Goal: Task Accomplishment & Management: Manage account settings

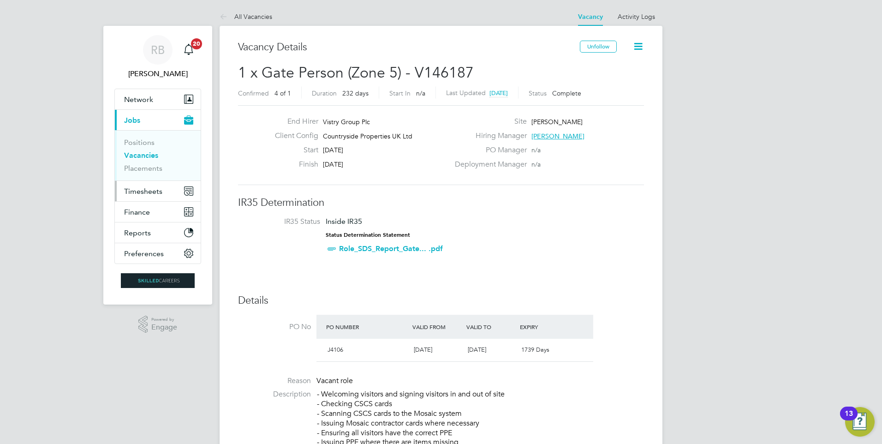
click at [149, 188] on span "Timesheets" at bounding box center [143, 191] width 38 height 9
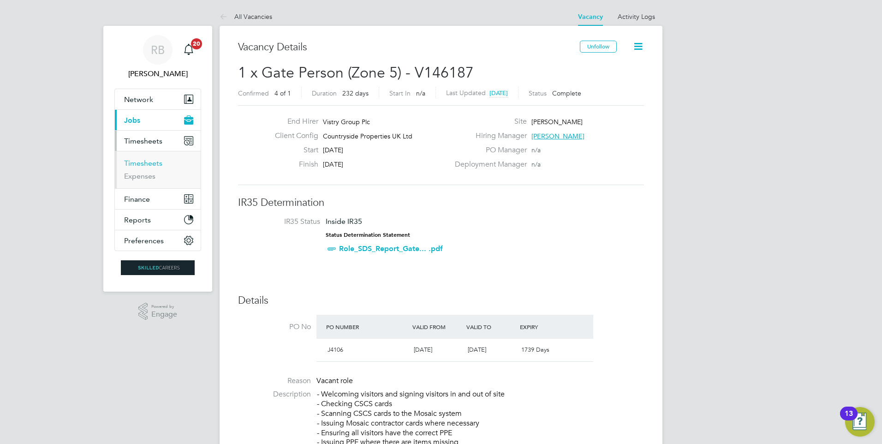
click at [157, 167] on link "Timesheets" at bounding box center [143, 163] width 38 height 9
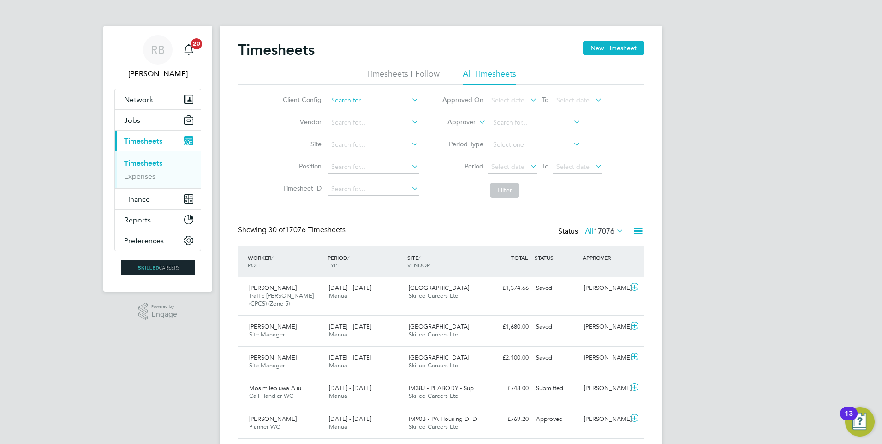
click at [349, 98] on input at bounding box center [373, 100] width 91 height 13
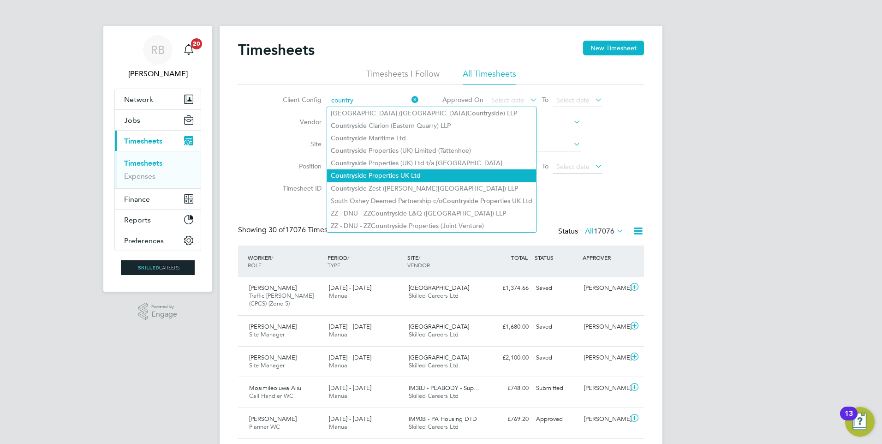
click at [416, 177] on li "Country side Properties UK Ltd" at bounding box center [431, 175] width 209 height 12
type input "Countryside Properties UK Ltd"
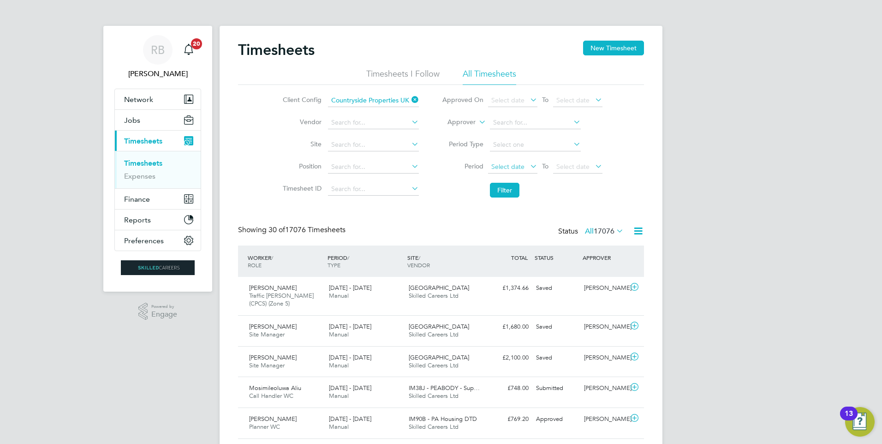
click at [502, 165] on span "Select date" at bounding box center [507, 166] width 33 height 8
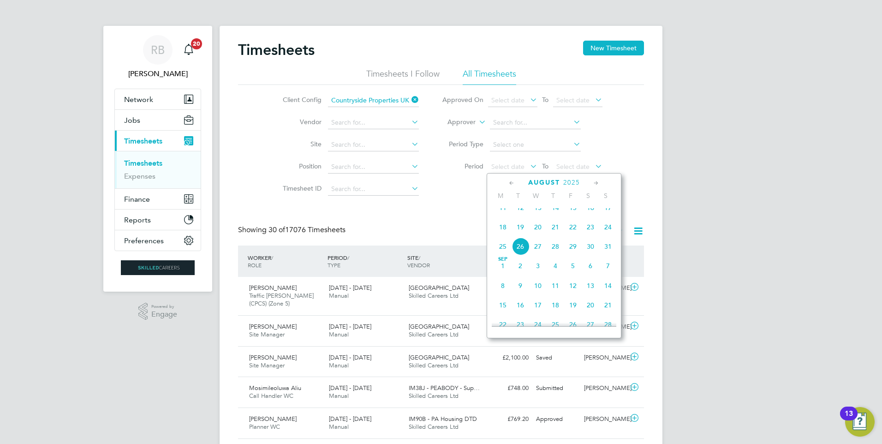
click at [501, 234] on span "18" at bounding box center [503, 227] width 18 height 18
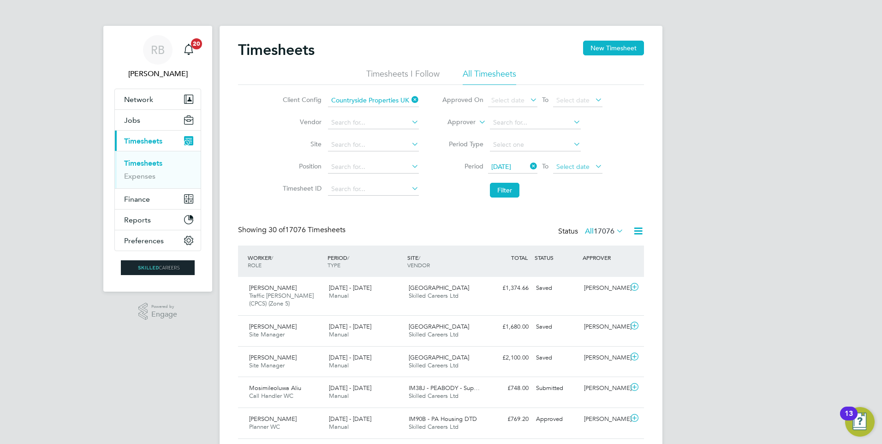
click at [573, 164] on span "Select date" at bounding box center [572, 166] width 33 height 8
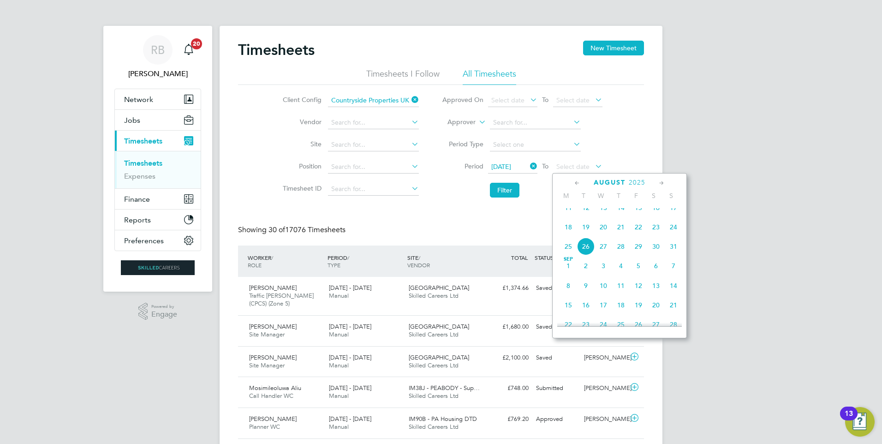
click at [677, 232] on span "24" at bounding box center [674, 227] width 18 height 18
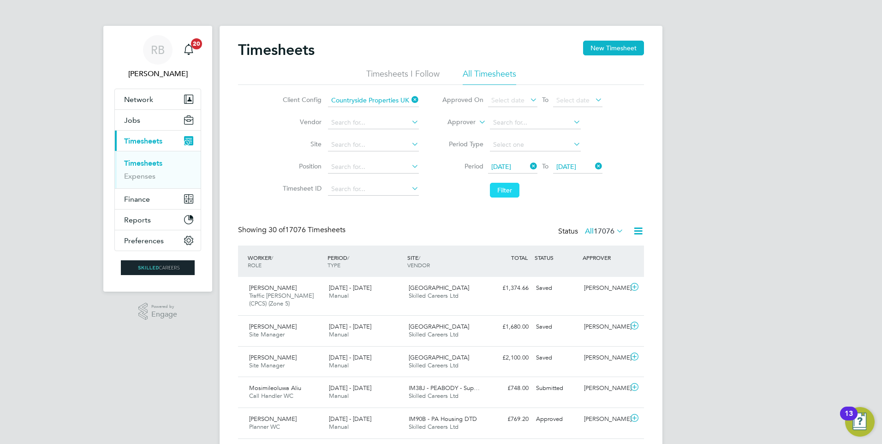
click at [505, 187] on button "Filter" at bounding box center [505, 190] width 30 height 15
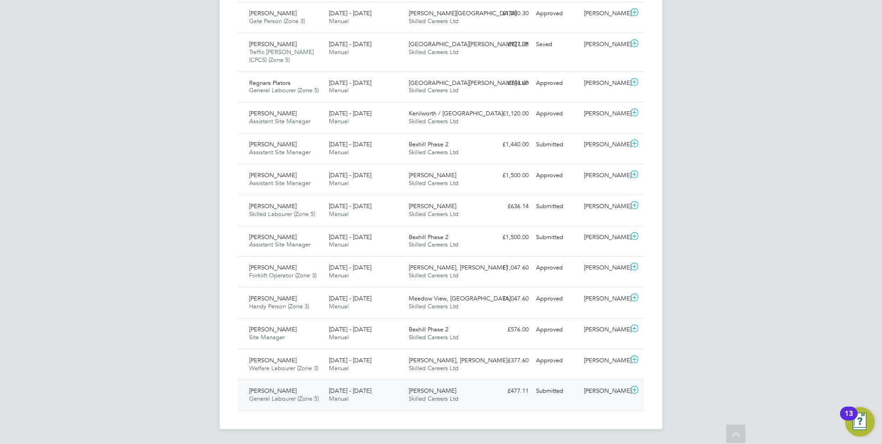
click at [568, 383] on div "Submitted" at bounding box center [556, 390] width 48 height 15
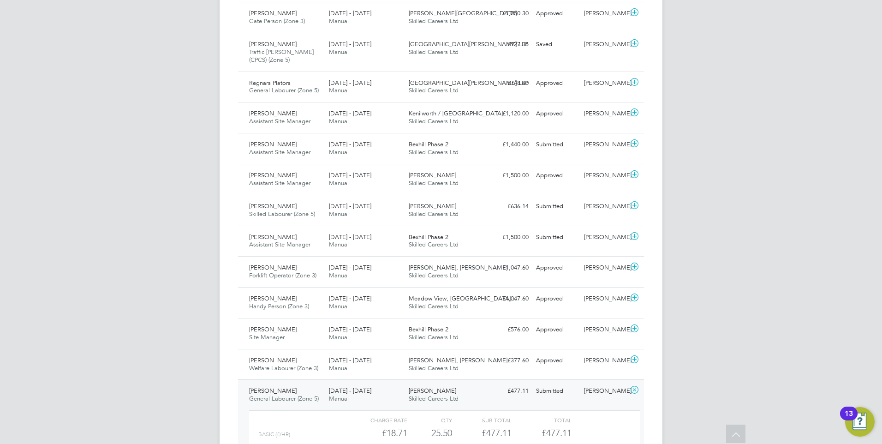
click at [286, 390] on div "Kahdel Henry General Labourer (Zone 5) 18 - 24 Aug 2025" at bounding box center [285, 394] width 80 height 23
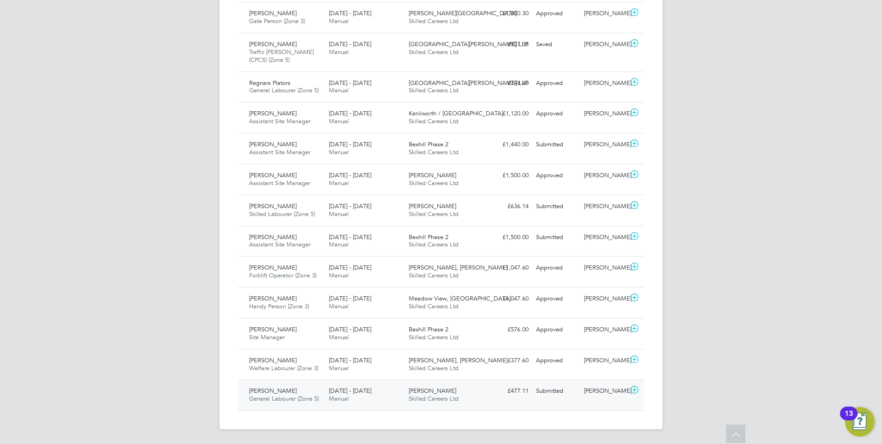
click at [628, 390] on div at bounding box center [636, 390] width 16 height 15
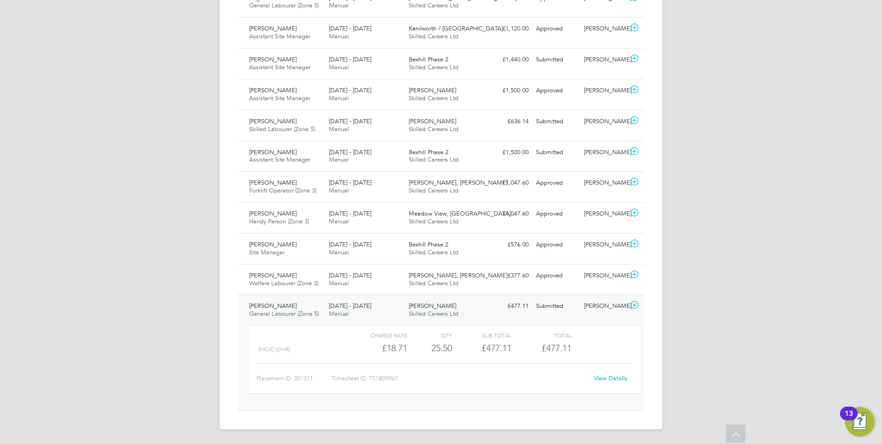
click at [610, 375] on link "View Details" at bounding box center [611, 378] width 34 height 8
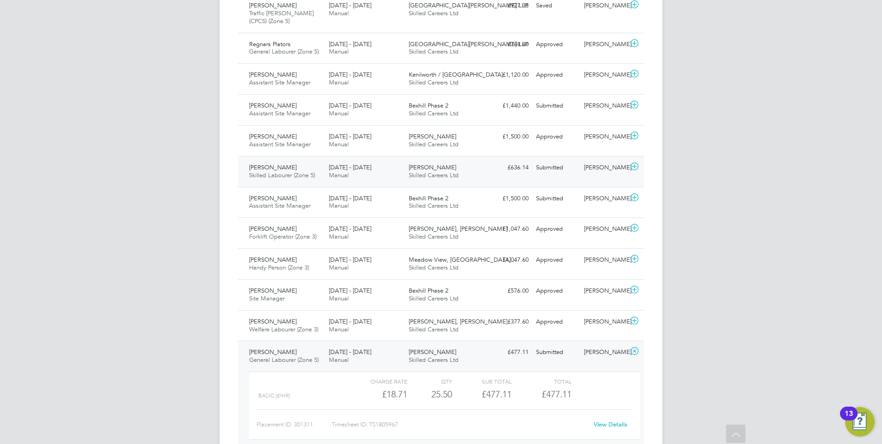
click at [584, 169] on div "[PERSON_NAME]" at bounding box center [604, 167] width 48 height 15
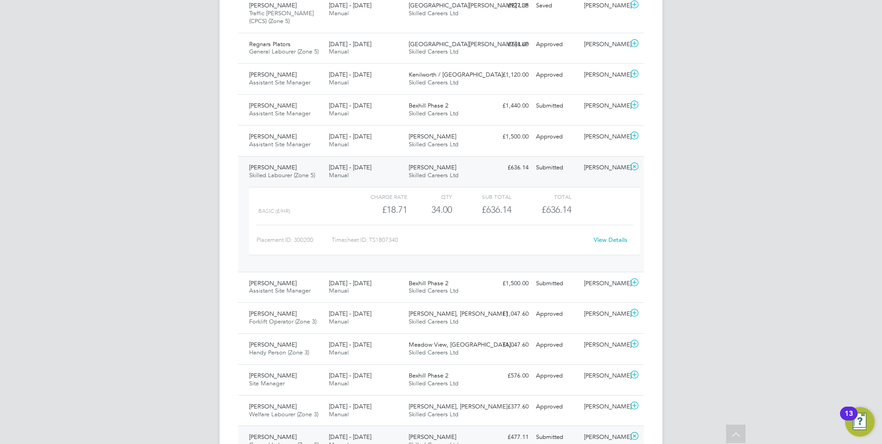
click at [602, 240] on link "View Details" at bounding box center [611, 240] width 34 height 8
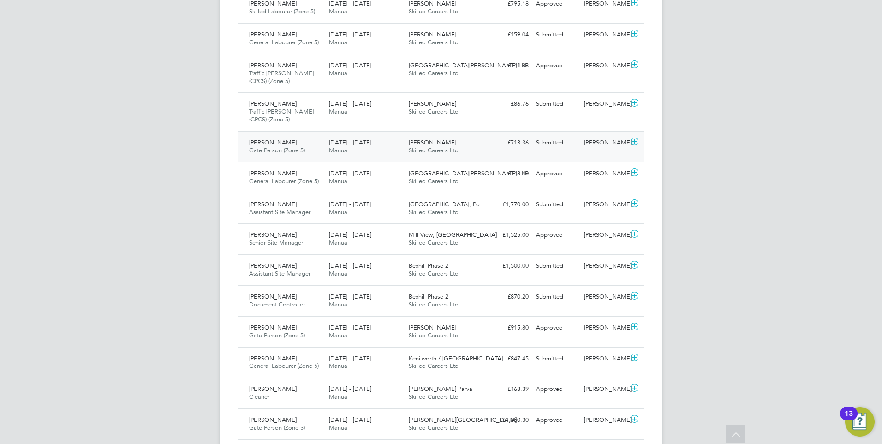
scroll to position [399, 0]
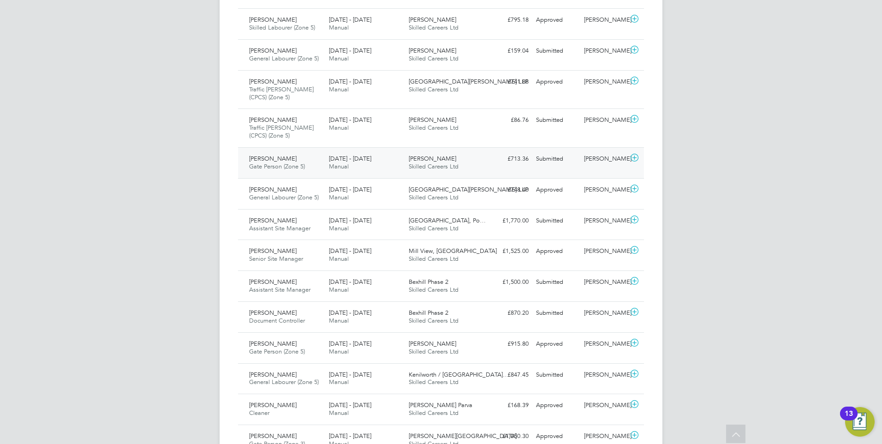
click at [277, 161] on span "Francis Afari" at bounding box center [273, 159] width 48 height 8
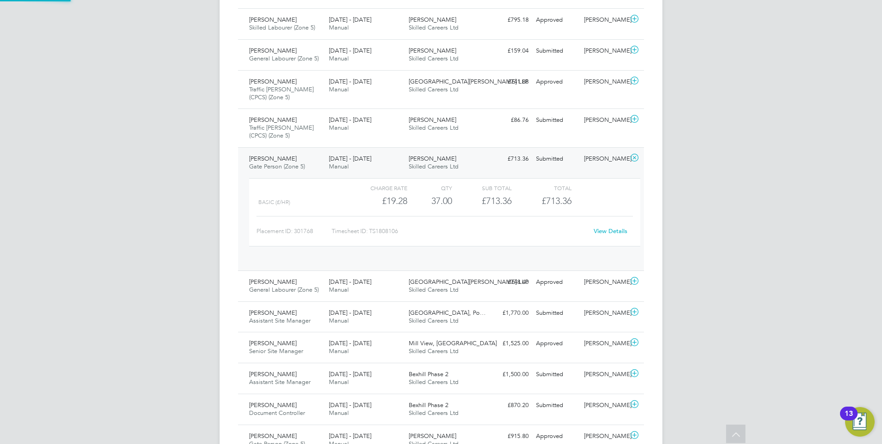
scroll to position [16, 90]
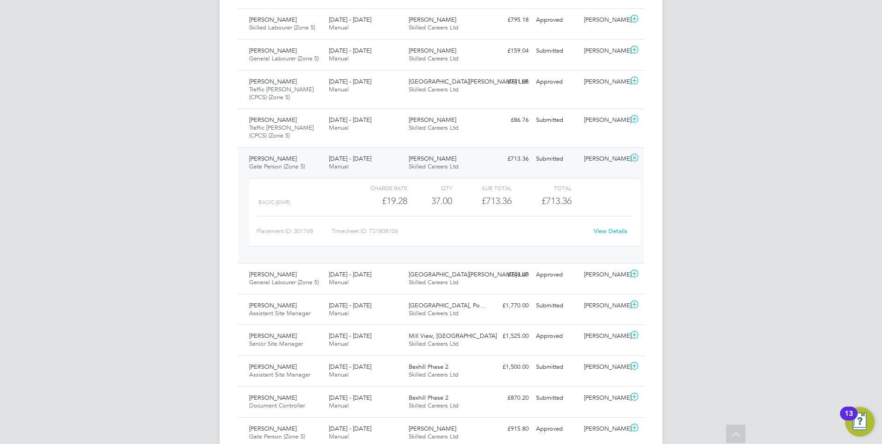
click at [614, 228] on link "View Details" at bounding box center [611, 231] width 34 height 8
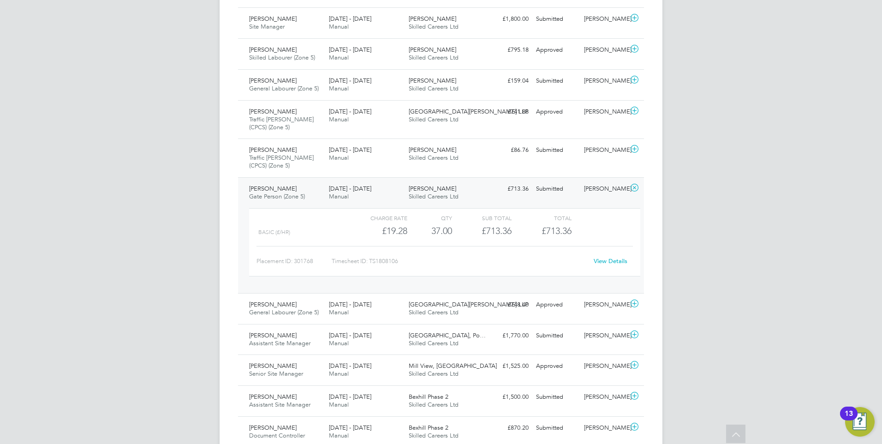
scroll to position [353, 0]
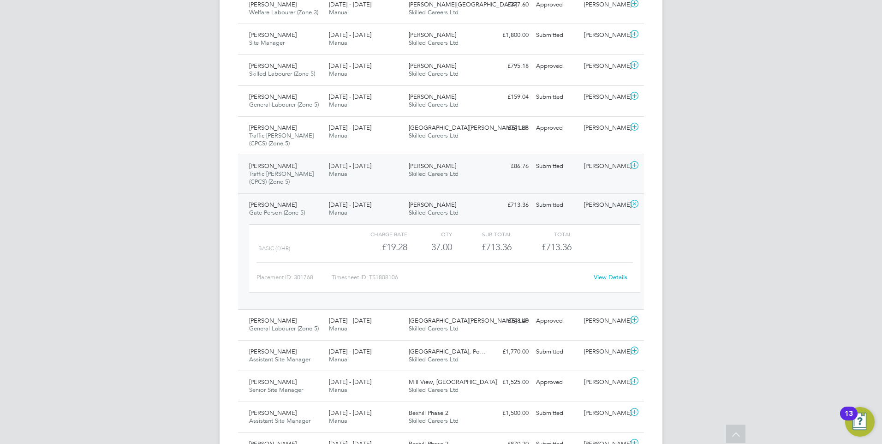
click at [594, 172] on div "[PERSON_NAME]" at bounding box center [604, 166] width 48 height 15
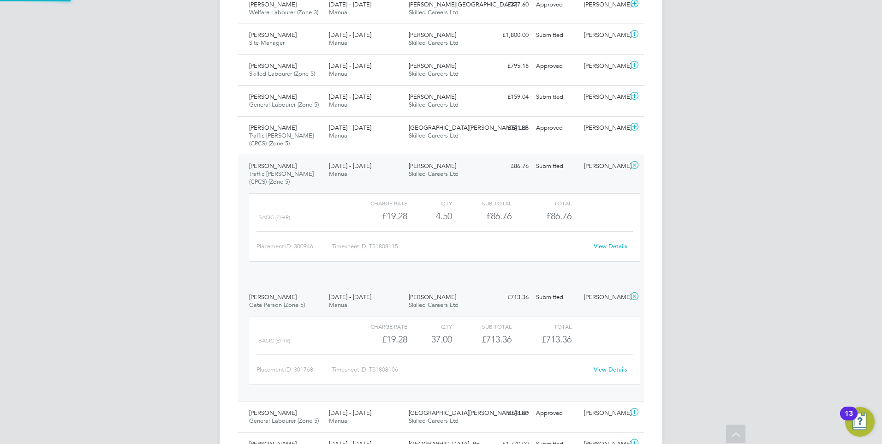
scroll to position [16, 90]
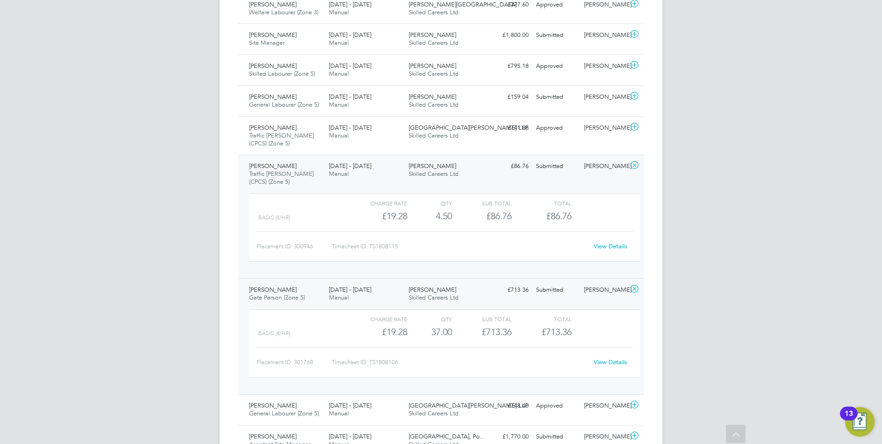
click at [612, 250] on link "View Details" at bounding box center [611, 246] width 34 height 8
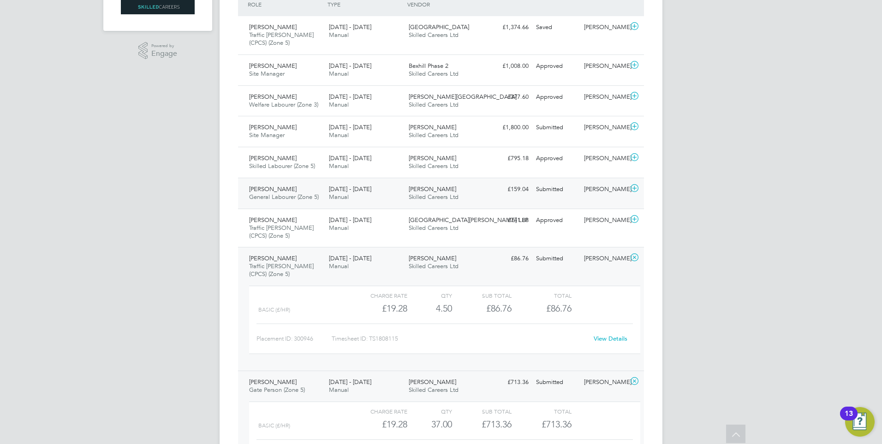
click at [588, 196] on div "[PERSON_NAME]" at bounding box center [604, 189] width 48 height 15
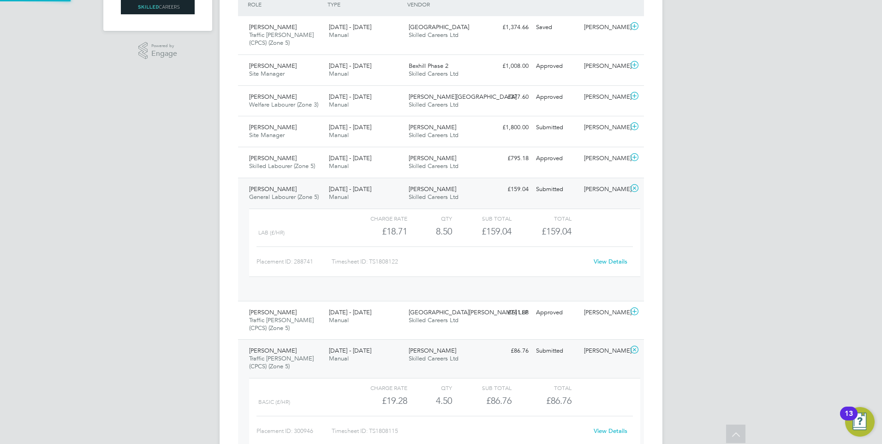
scroll to position [16, 90]
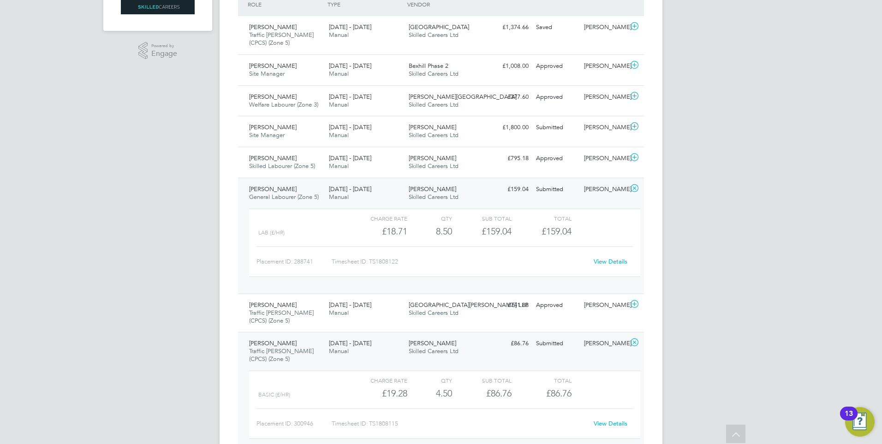
click at [605, 262] on link "View Details" at bounding box center [611, 261] width 34 height 8
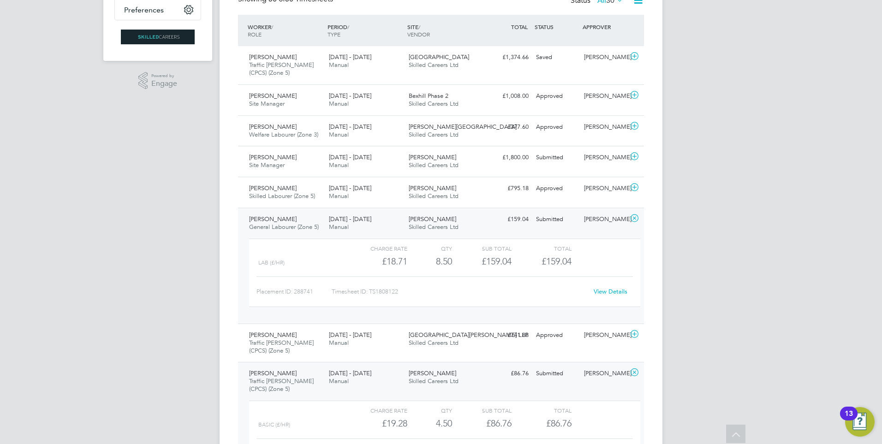
scroll to position [215, 0]
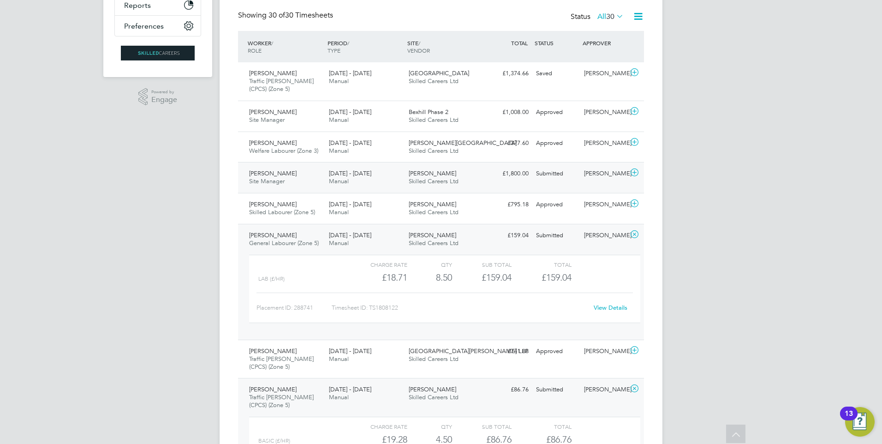
click at [602, 174] on div "[PERSON_NAME]" at bounding box center [604, 173] width 48 height 15
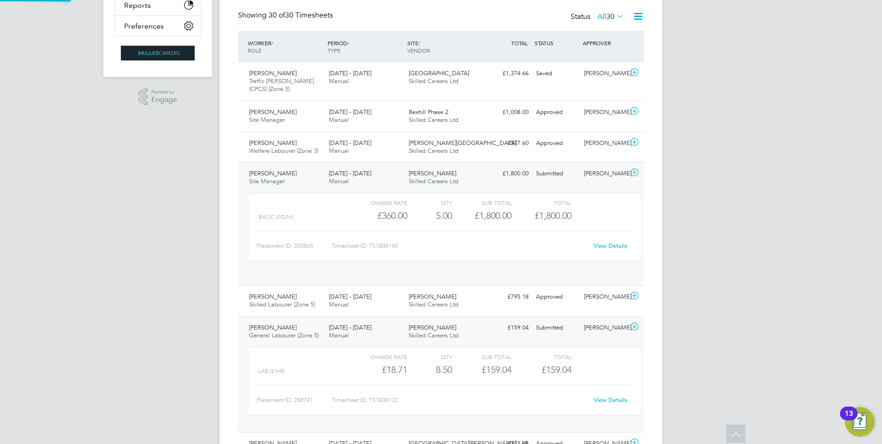
scroll to position [16, 90]
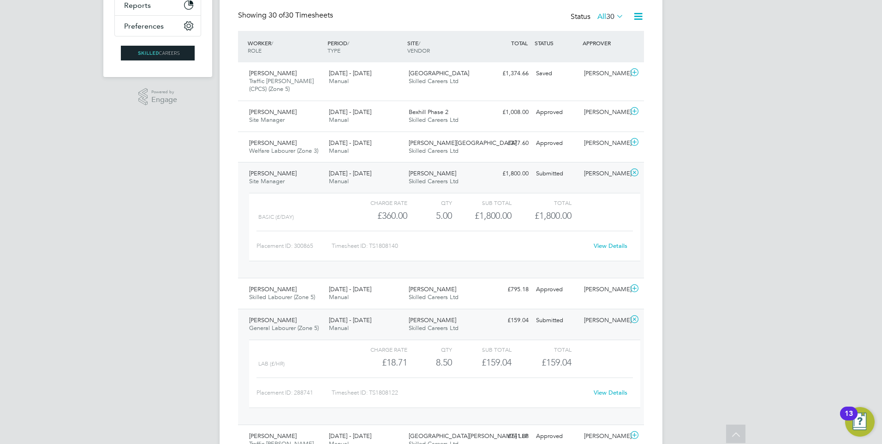
click at [608, 249] on link "View Details" at bounding box center [611, 246] width 34 height 8
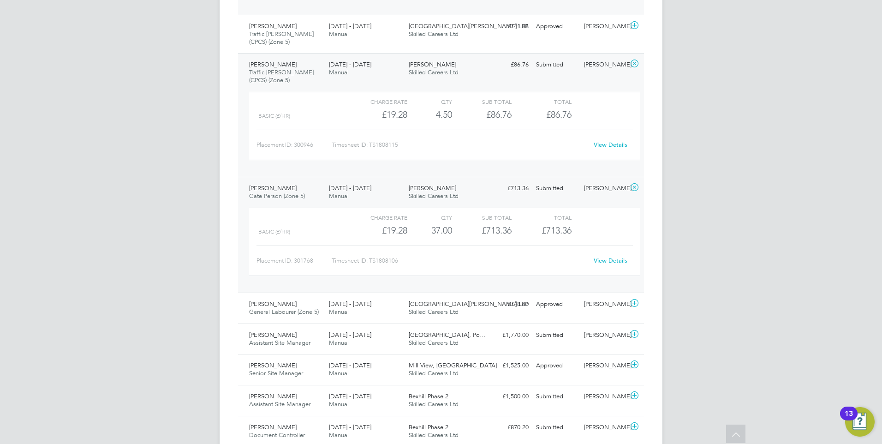
scroll to position [0, 0]
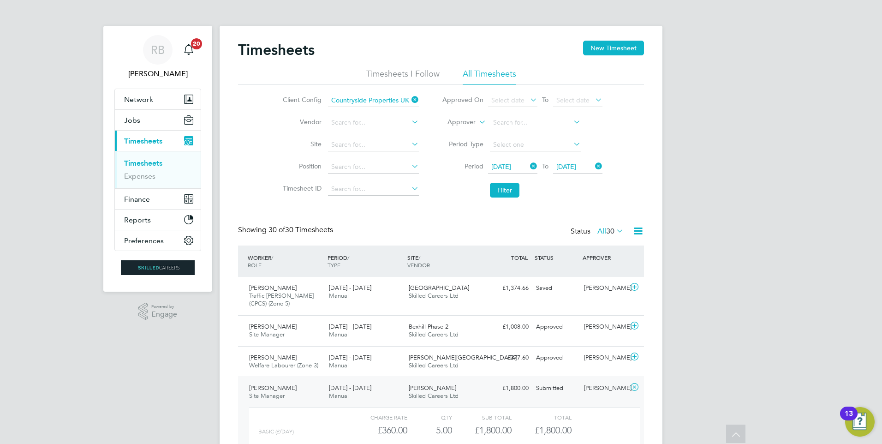
drag, startPoint x: 772, startPoint y: 154, endPoint x: 356, endPoint y: -34, distance: 456.7
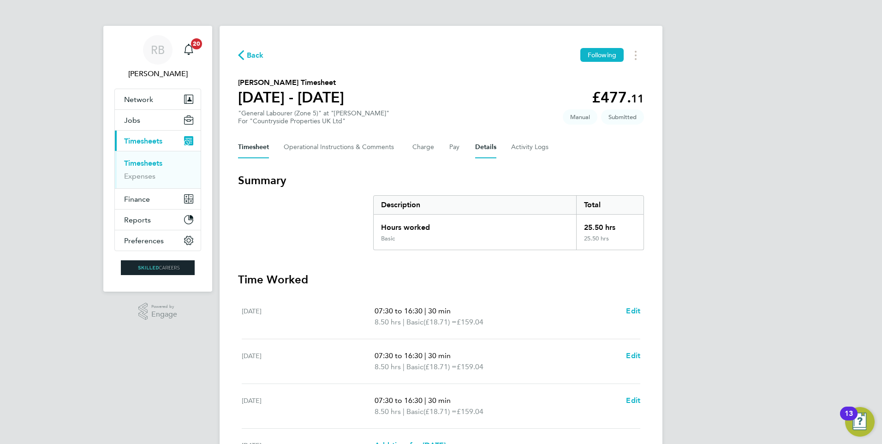
click at [479, 149] on button "Details" at bounding box center [485, 147] width 21 height 22
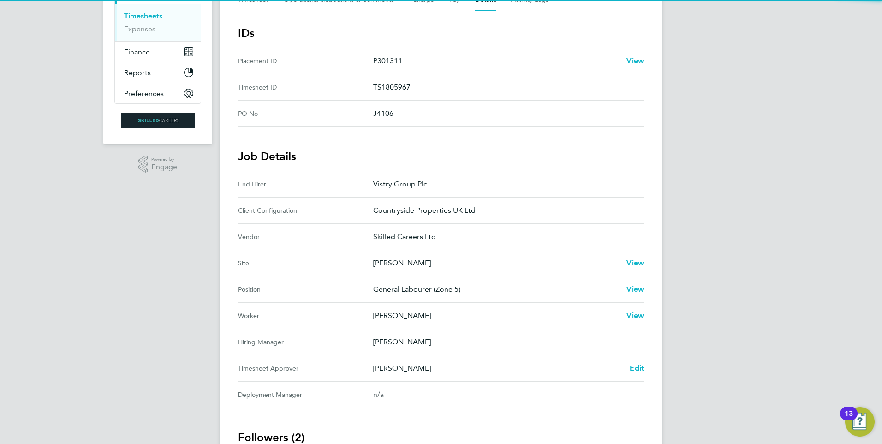
scroll to position [231, 0]
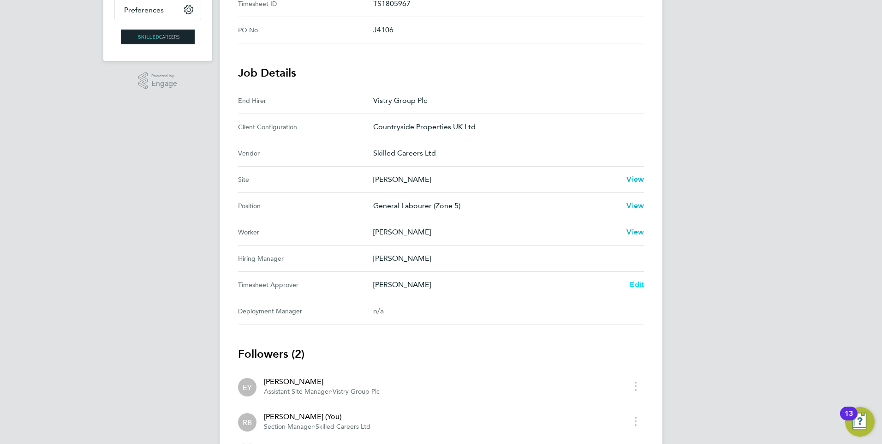
click at [639, 286] on span "Edit" at bounding box center [637, 284] width 14 height 9
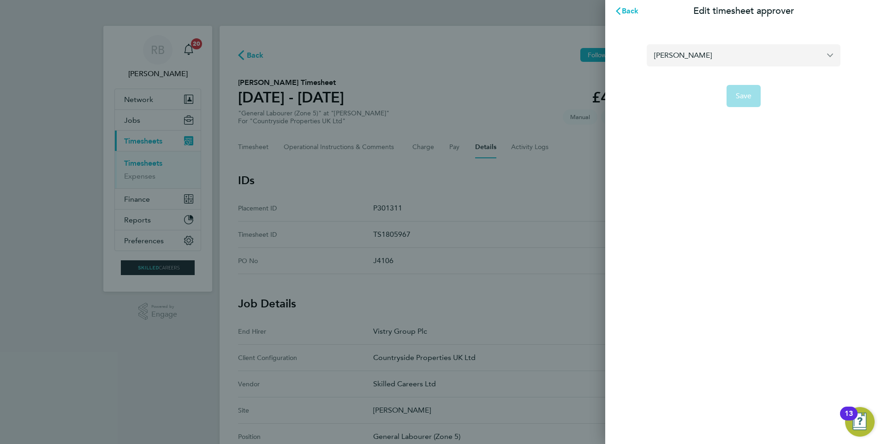
click at [686, 54] on input "[PERSON_NAME]" at bounding box center [744, 55] width 194 height 22
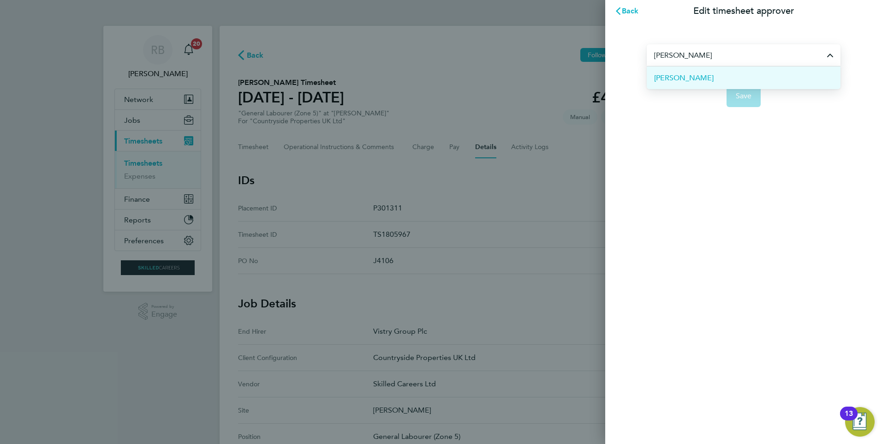
click at [714, 82] on li "[PERSON_NAME]" at bounding box center [744, 77] width 194 height 23
type input "[PERSON_NAME]"
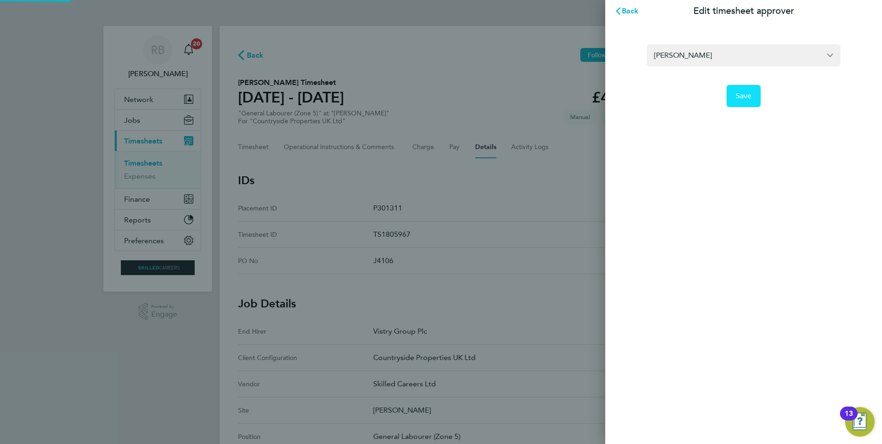
click at [751, 98] on button "Save" at bounding box center [744, 96] width 35 height 22
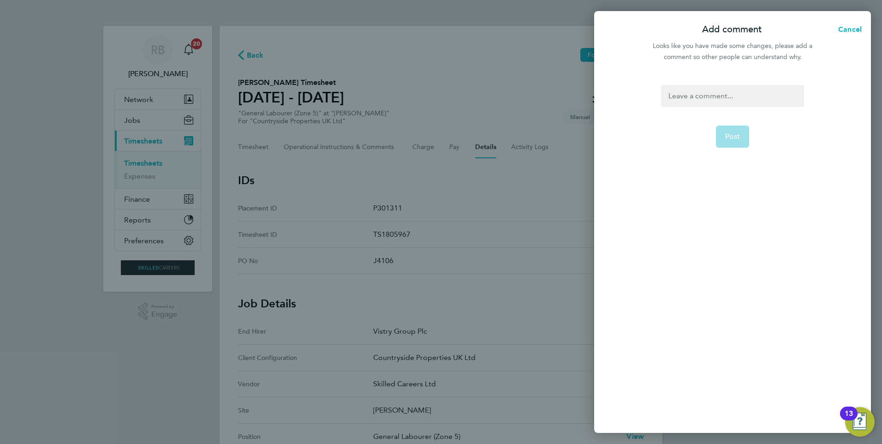
click at [727, 101] on div at bounding box center [732, 96] width 143 height 22
click at [729, 130] on button "Post" at bounding box center [733, 136] width 34 height 22
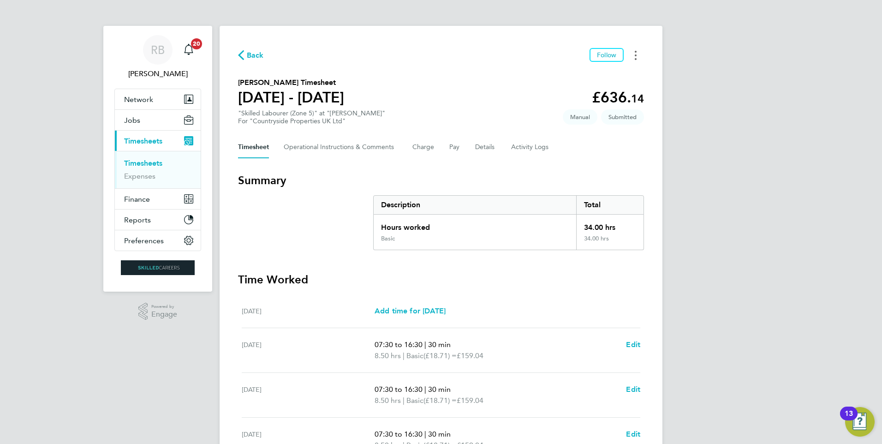
click at [634, 54] on button "Timesheets Menu" at bounding box center [635, 55] width 17 height 14
drag, startPoint x: 605, startPoint y: 158, endPoint x: 570, endPoint y: 158, distance: 35.1
click at [596, 158] on div "Back Follow Mark as absent Download timesheet Cara Jayes's Timesheet 18 - 24 Au…" at bounding box center [441, 333] width 443 height 615
click at [481, 146] on button "Details" at bounding box center [485, 147] width 21 height 22
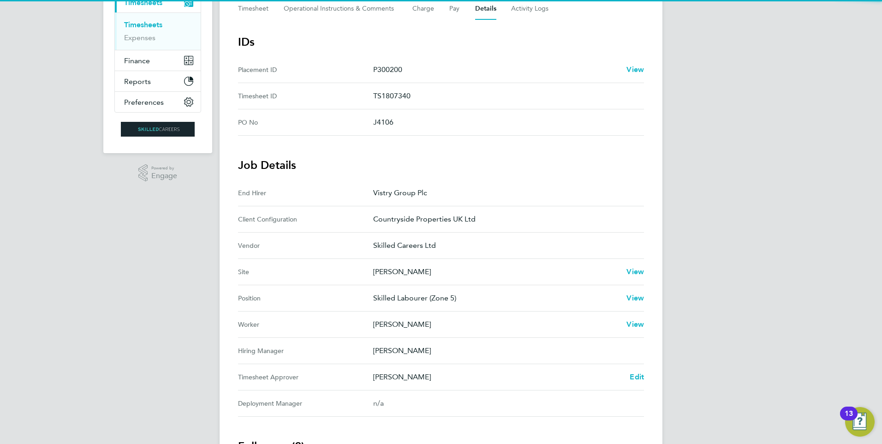
scroll to position [185, 0]
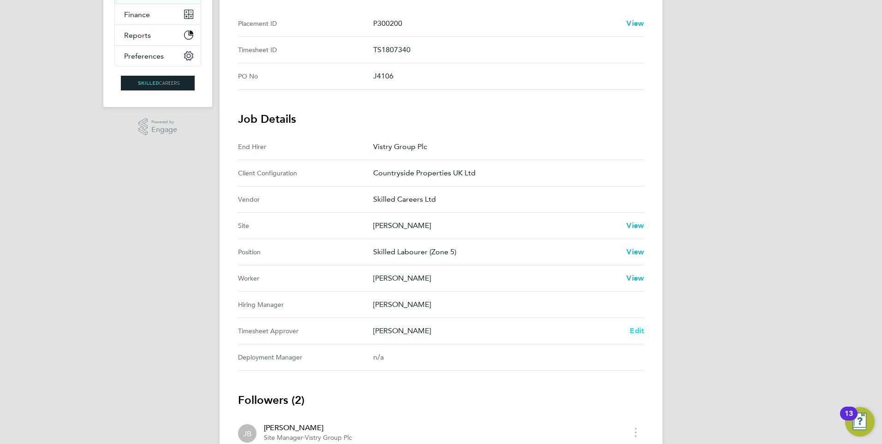
click at [641, 330] on span "Edit" at bounding box center [637, 330] width 14 height 9
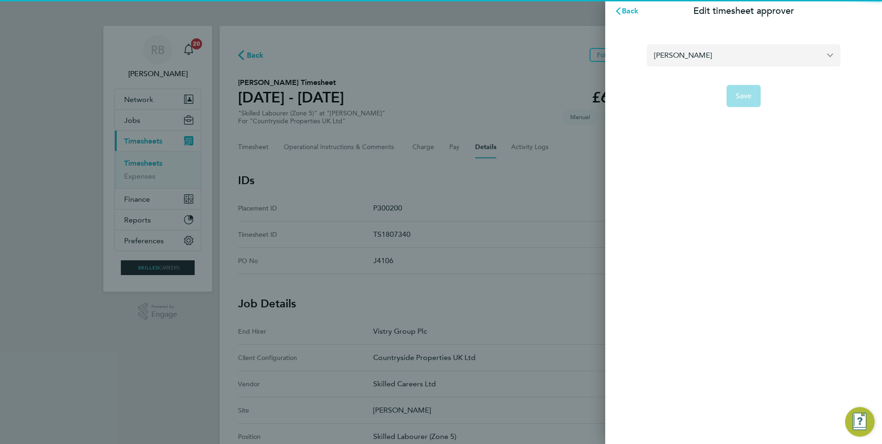
click at [688, 55] on input "[PERSON_NAME]" at bounding box center [744, 55] width 194 height 22
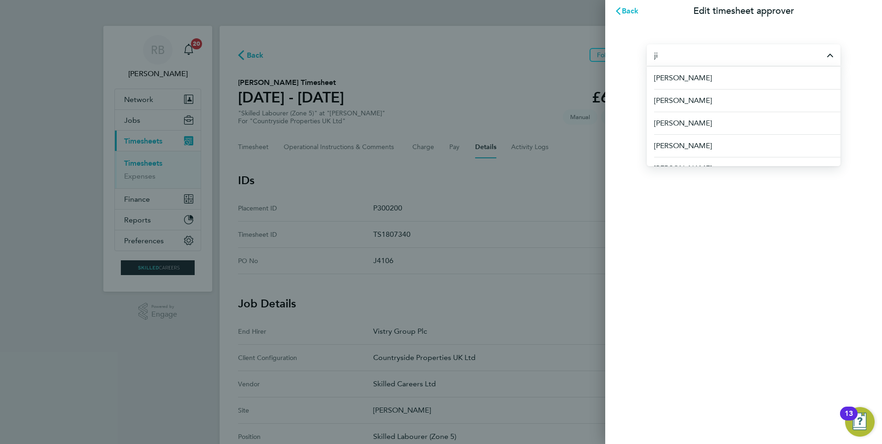
type input "j"
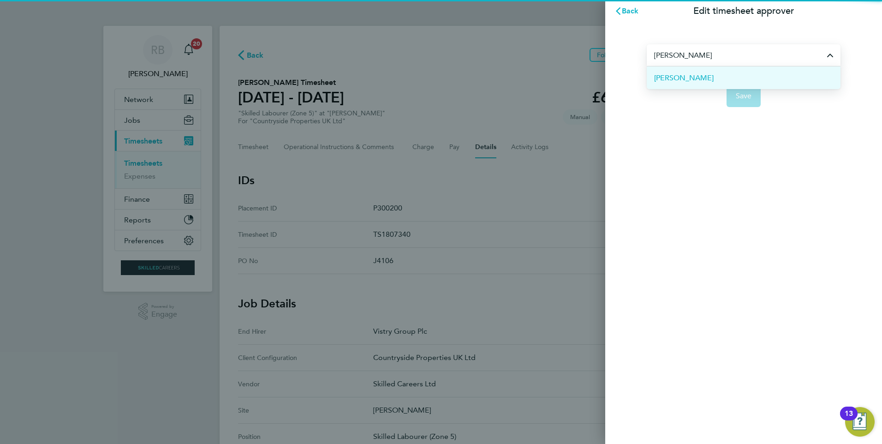
click at [687, 78] on span "[PERSON_NAME]" at bounding box center [684, 77] width 60 height 11
type input "[PERSON_NAME]"
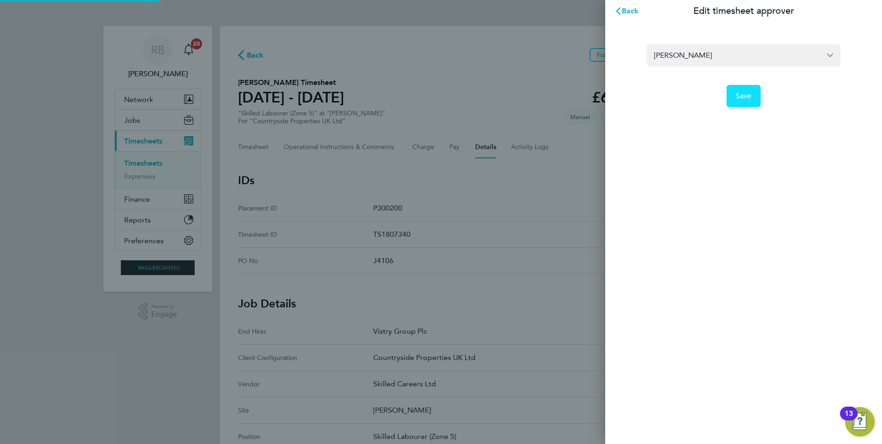
click at [743, 95] on span "Save" at bounding box center [744, 95] width 16 height 9
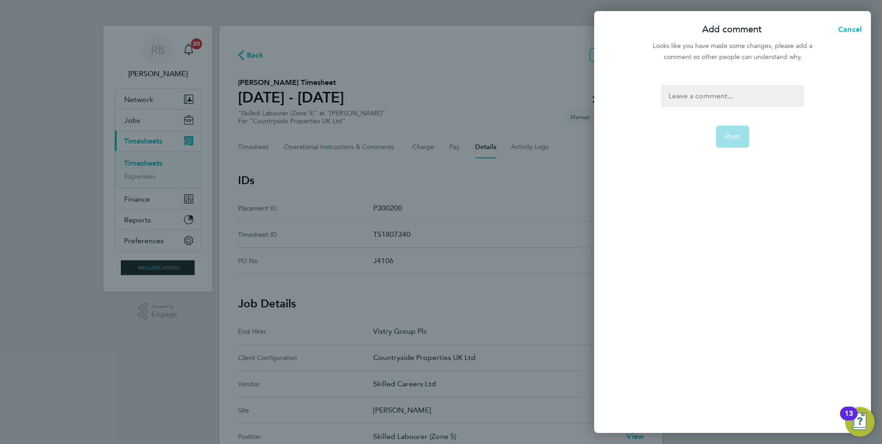
click at [720, 109] on form "Post" at bounding box center [732, 197] width 150 height 225
click at [722, 107] on form "Post" at bounding box center [732, 197] width 150 height 225
click at [721, 107] on div at bounding box center [732, 96] width 143 height 22
click at [721, 103] on div at bounding box center [732, 96] width 143 height 22
paste div
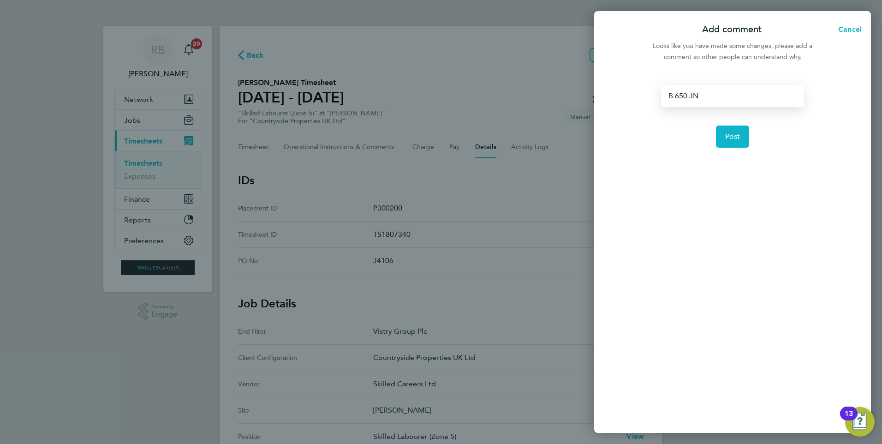
drag, startPoint x: 692, startPoint y: 100, endPoint x: 435, endPoint y: 95, distance: 257.5
click at [445, 94] on div "Add comment Cancel Looks like you have made some changes, please add a comment …" at bounding box center [441, 222] width 882 height 444
click at [736, 136] on span "Post" at bounding box center [732, 136] width 15 height 9
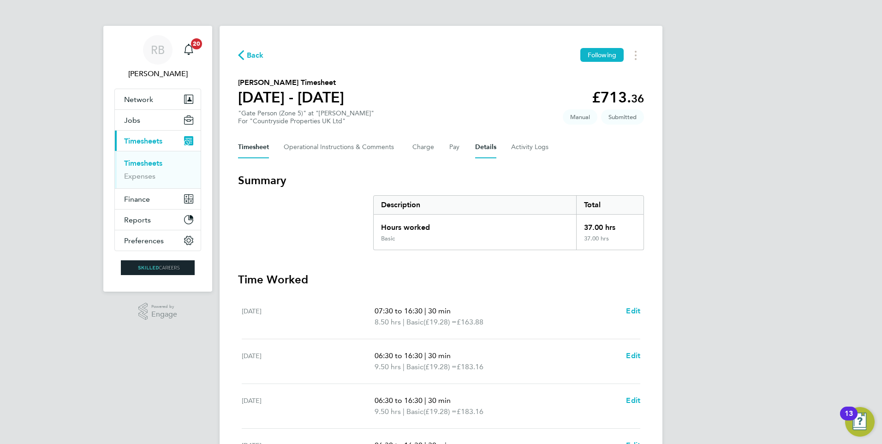
click at [494, 139] on button "Details" at bounding box center [485, 147] width 21 height 22
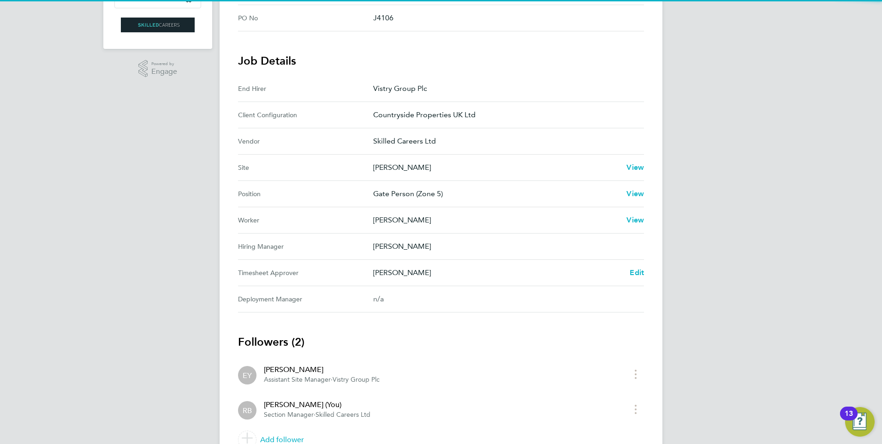
scroll to position [288, 0]
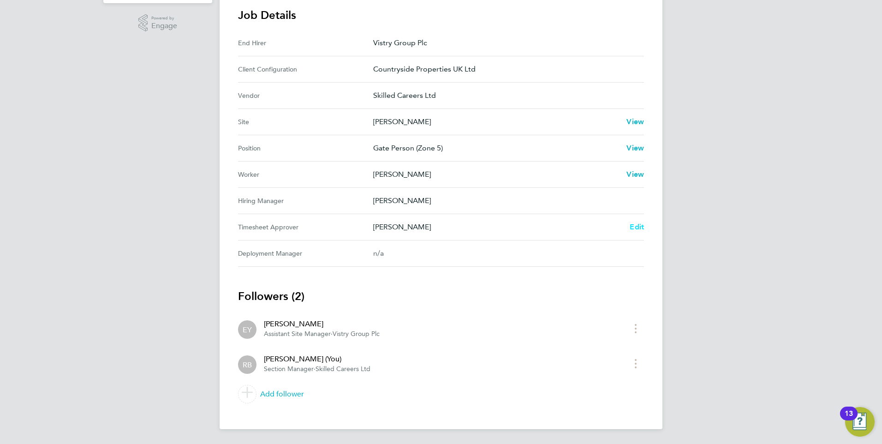
click at [635, 228] on span "Edit" at bounding box center [637, 226] width 14 height 9
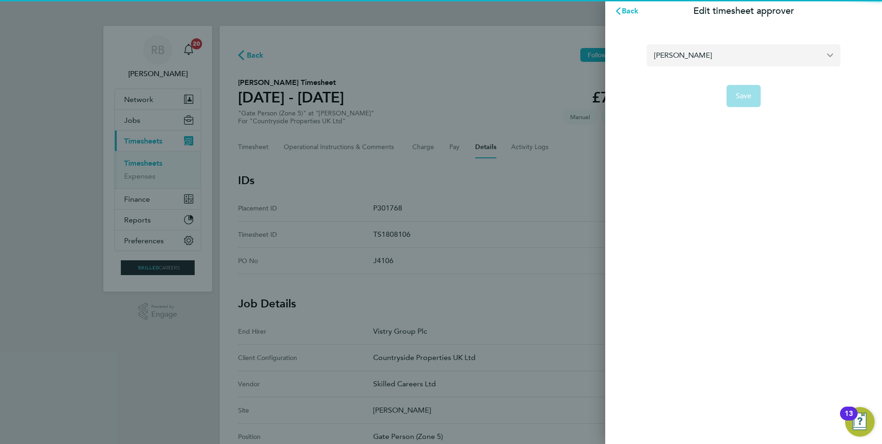
click at [716, 60] on input "[PERSON_NAME]" at bounding box center [744, 55] width 194 height 22
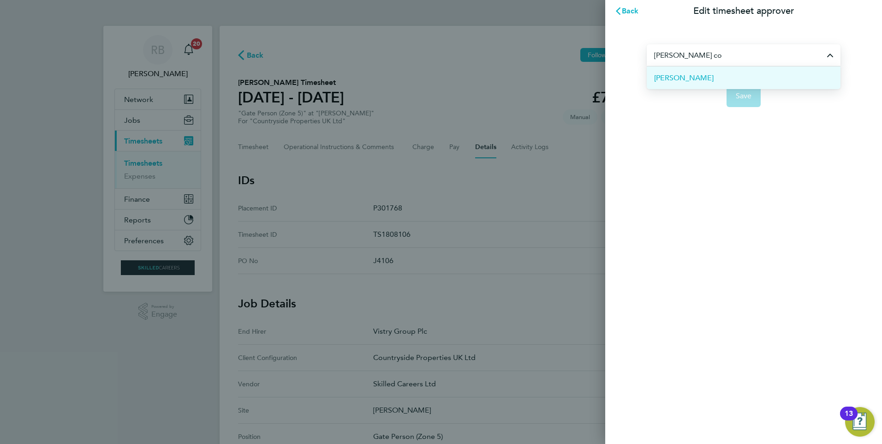
click at [714, 73] on li "[PERSON_NAME]" at bounding box center [744, 77] width 194 height 23
type input "[PERSON_NAME]"
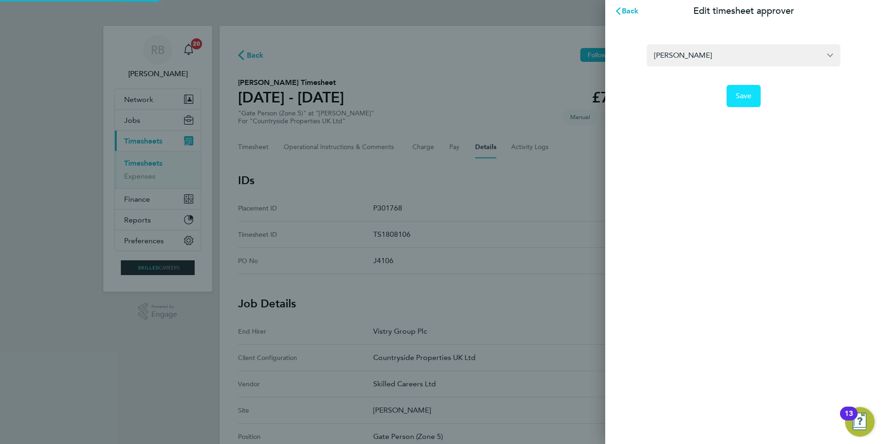
click at [741, 97] on span "Save" at bounding box center [744, 95] width 16 height 9
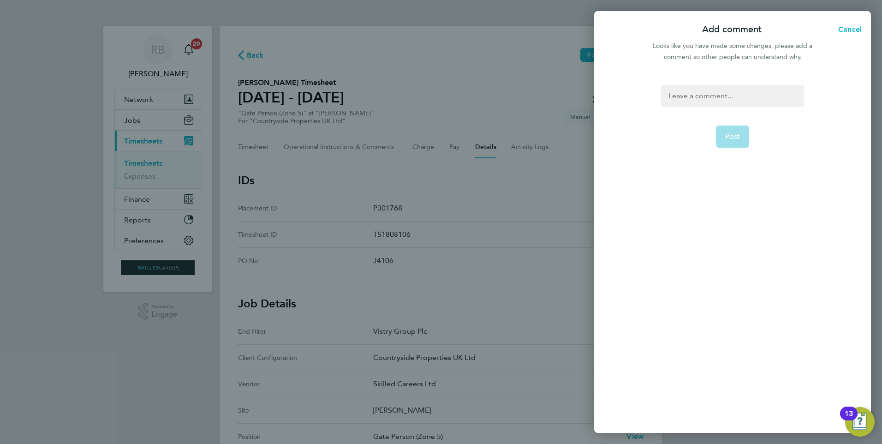
click at [749, 102] on div at bounding box center [732, 96] width 143 height 22
click at [736, 143] on button "Post" at bounding box center [733, 136] width 34 height 22
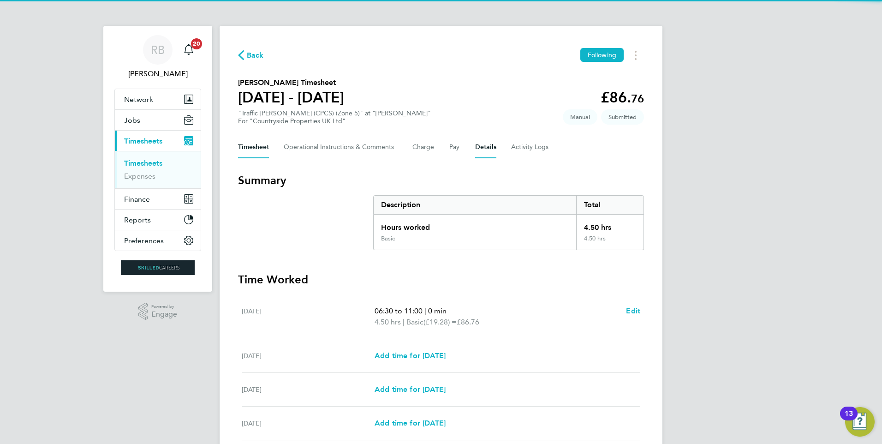
click at [480, 145] on button "Details" at bounding box center [485, 147] width 21 height 22
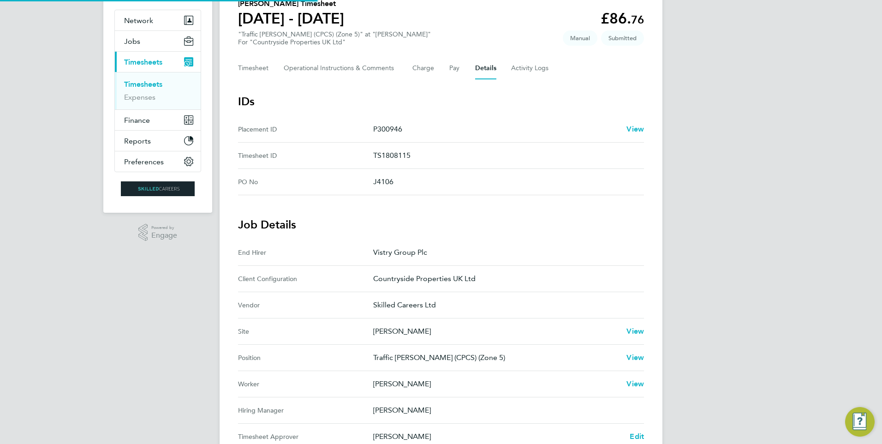
scroll to position [138, 0]
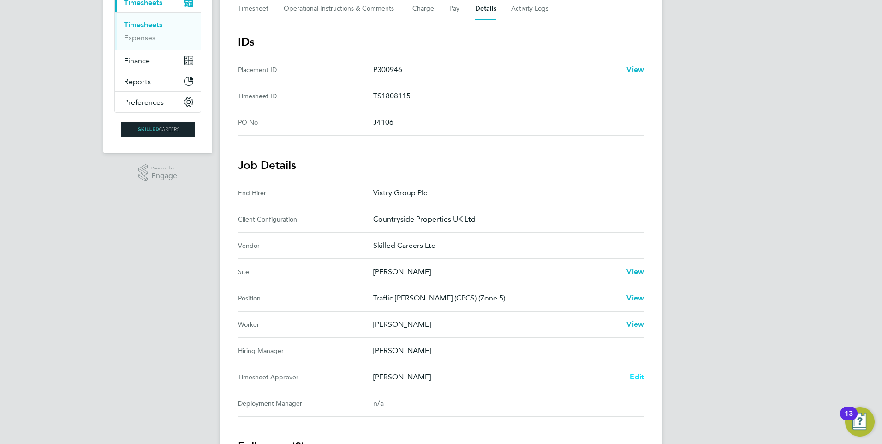
click at [636, 377] on span "Edit" at bounding box center [637, 376] width 14 height 9
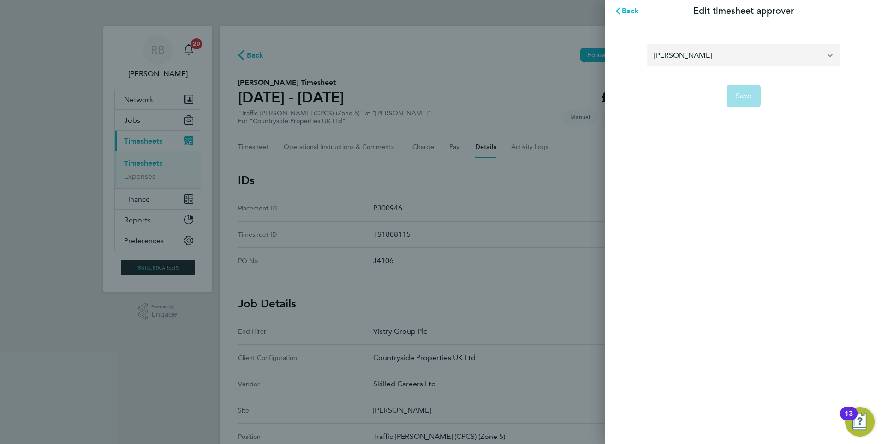
click at [734, 63] on input "[PERSON_NAME]" at bounding box center [744, 55] width 194 height 22
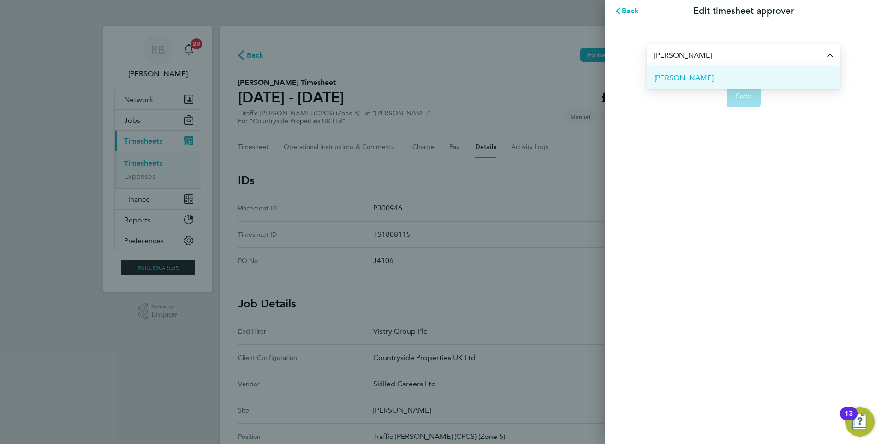
click at [725, 74] on li "[PERSON_NAME]" at bounding box center [744, 77] width 194 height 23
type input "[PERSON_NAME]"
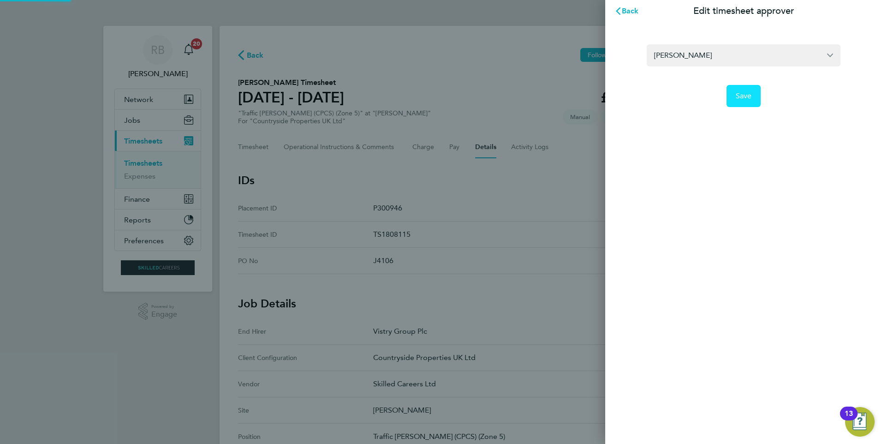
click at [745, 96] on span "Save" at bounding box center [744, 95] width 16 height 9
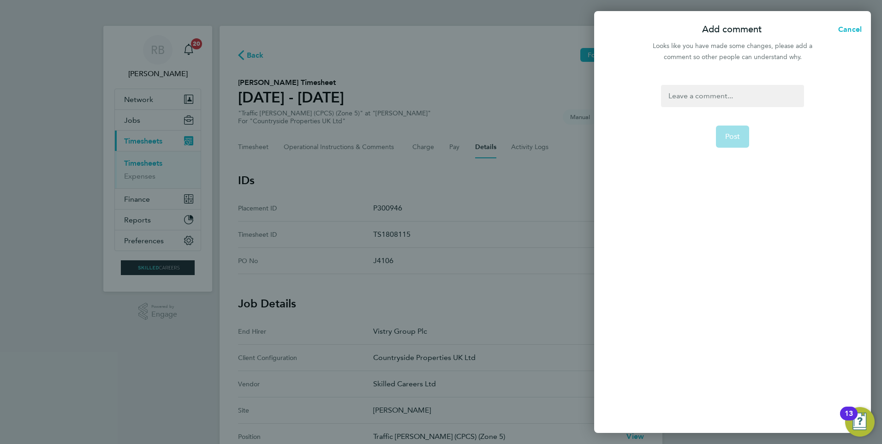
click at [722, 99] on div at bounding box center [732, 96] width 143 height 22
click at [735, 142] on button "Post" at bounding box center [733, 136] width 34 height 22
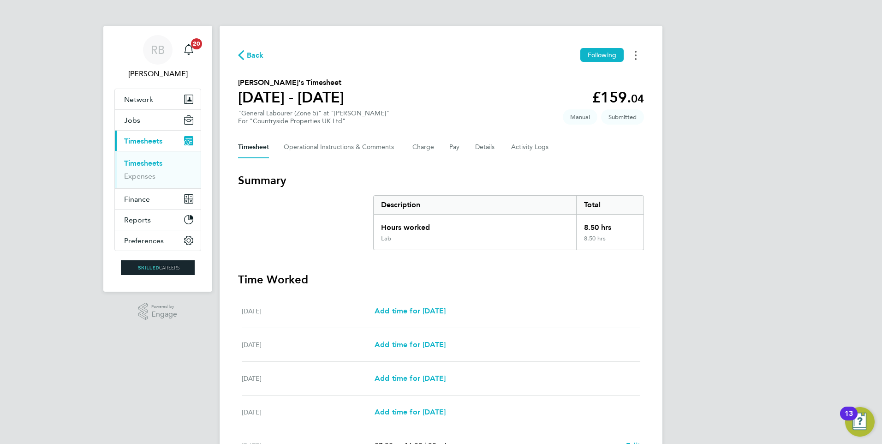
click at [642, 56] on button "Timesheets Menu" at bounding box center [635, 55] width 17 height 14
click at [556, 162] on div "Back Following [PERSON_NAME] as absent Download timesheet [PERSON_NAME]'s Times…" at bounding box center [441, 317] width 443 height 582
click at [479, 147] on button "Details" at bounding box center [485, 147] width 21 height 22
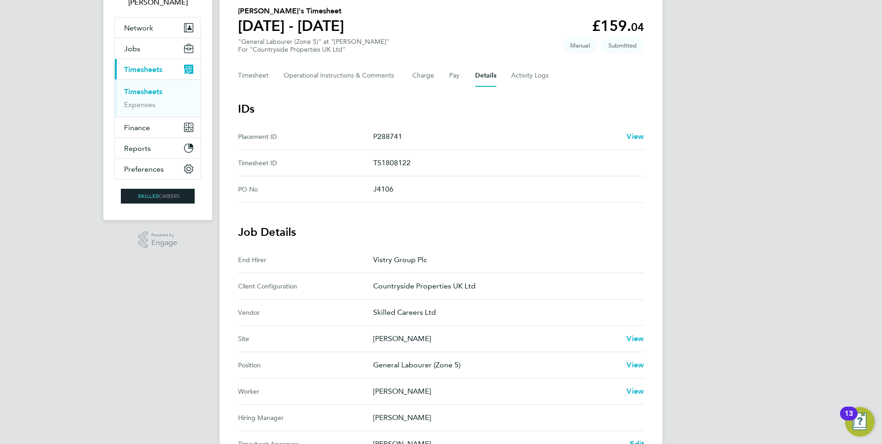
scroll to position [185, 0]
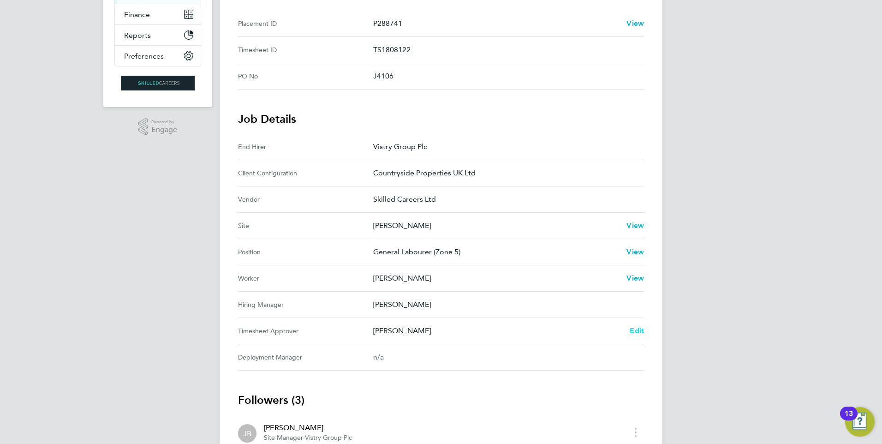
click at [633, 334] on link "Edit" at bounding box center [637, 330] width 14 height 11
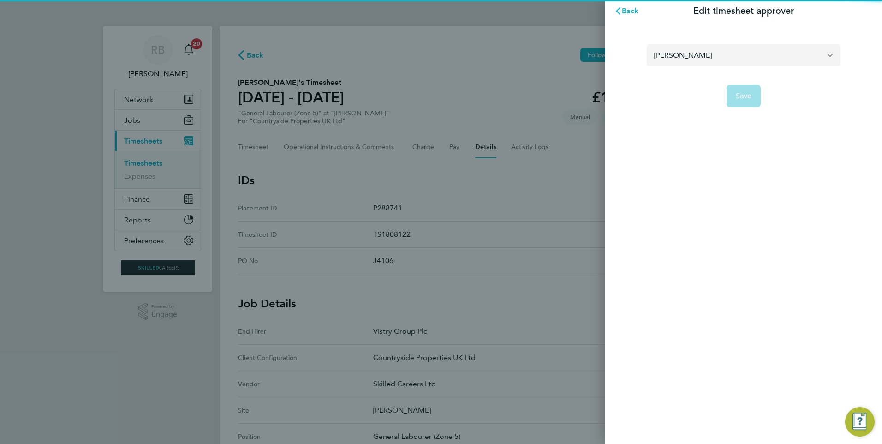
click at [710, 56] on input "[PERSON_NAME]" at bounding box center [744, 55] width 194 height 22
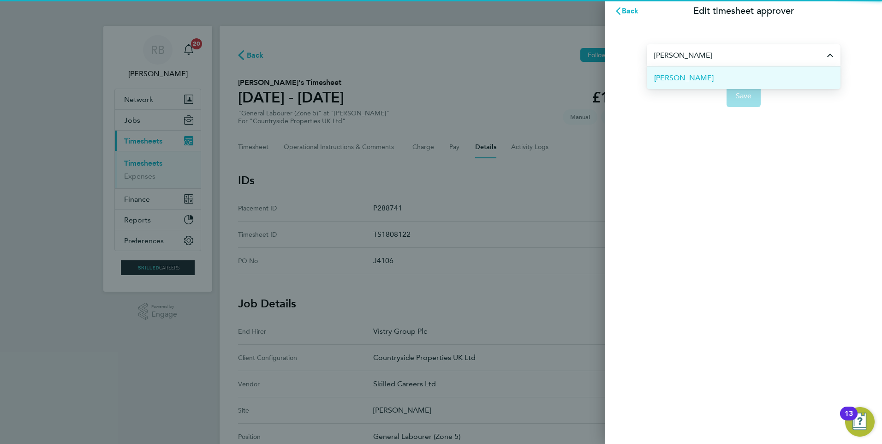
click at [723, 79] on li "[PERSON_NAME]" at bounding box center [744, 77] width 194 height 23
type input "[PERSON_NAME]"
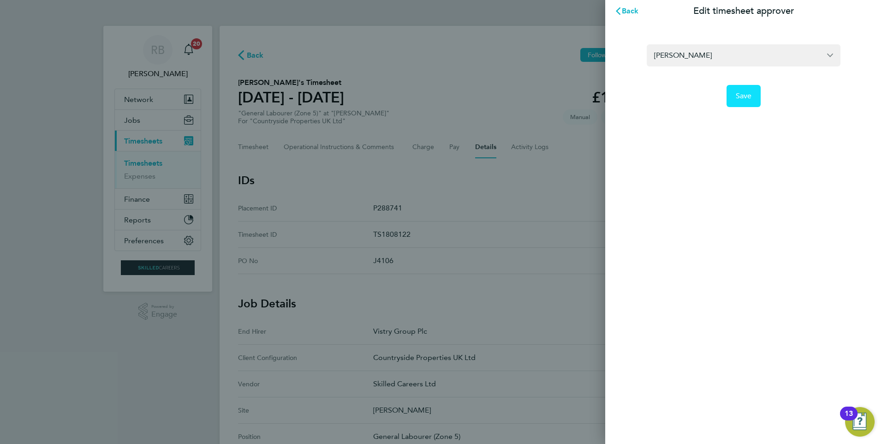
click at [739, 106] on button "Save" at bounding box center [744, 96] width 35 height 22
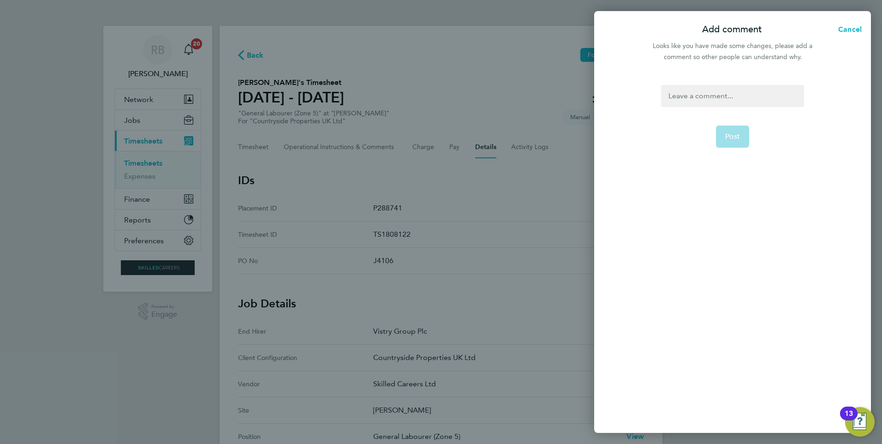
click at [735, 99] on div at bounding box center [732, 96] width 143 height 22
click at [736, 99] on div at bounding box center [732, 96] width 143 height 22
click at [727, 131] on button "Post" at bounding box center [733, 136] width 34 height 22
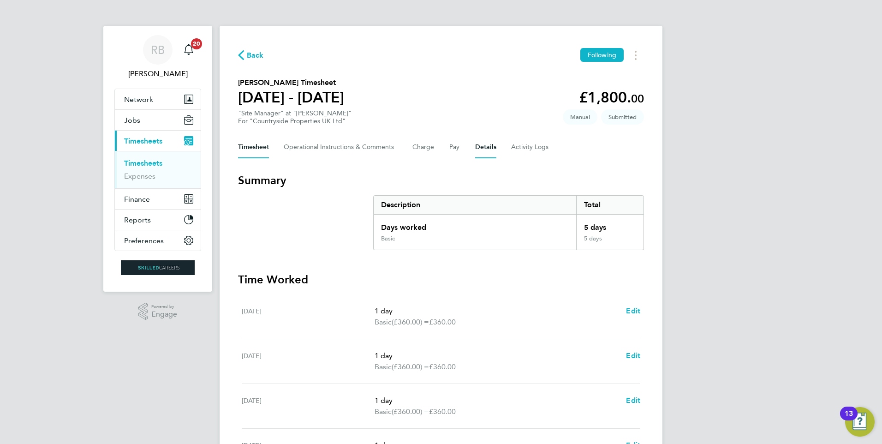
click at [477, 148] on button "Details" at bounding box center [485, 147] width 21 height 22
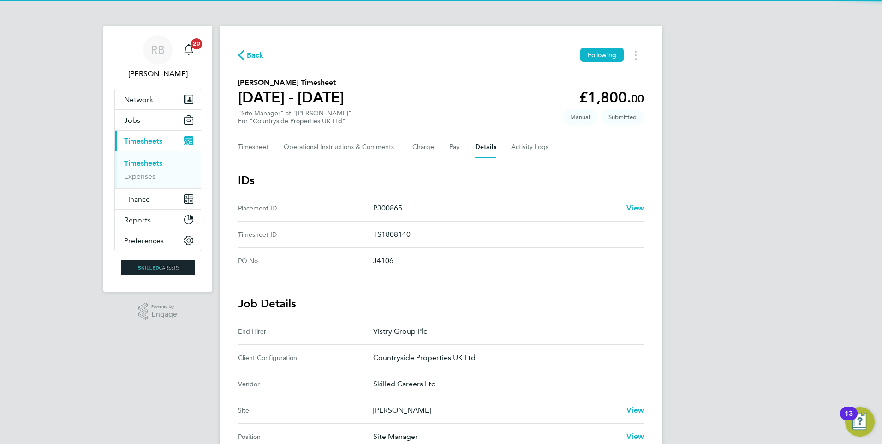
scroll to position [231, 0]
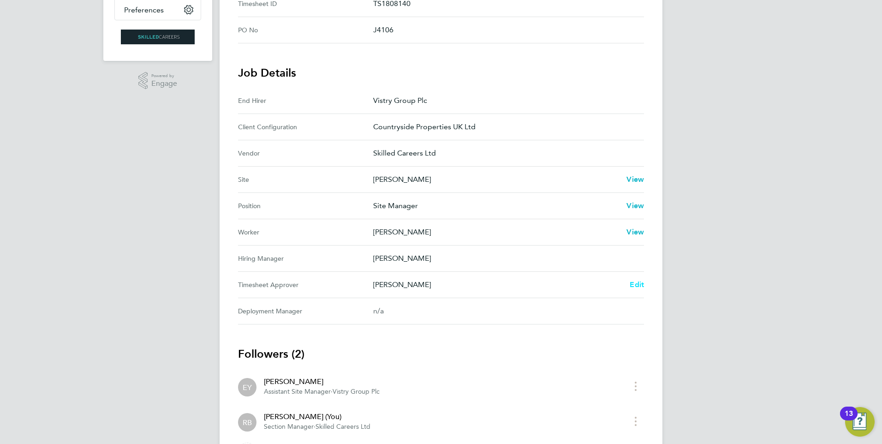
click at [634, 283] on span "Edit" at bounding box center [637, 284] width 14 height 9
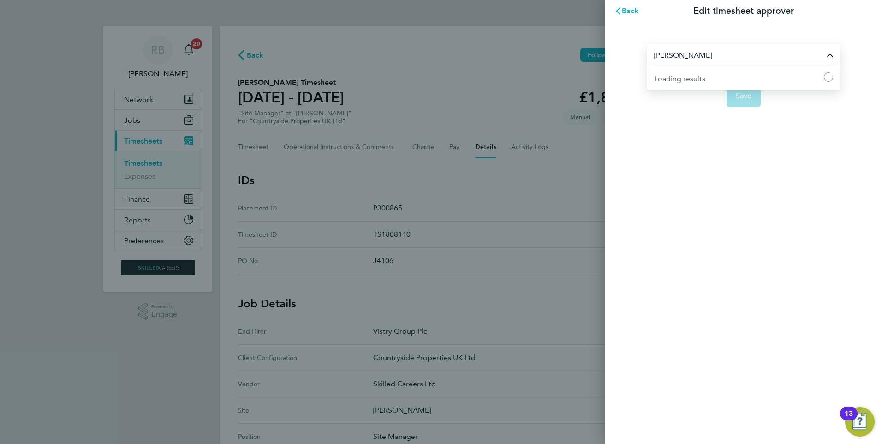
click at [711, 62] on input "[PERSON_NAME]" at bounding box center [744, 55] width 194 height 22
click at [709, 72] on li "[PERSON_NAME]" at bounding box center [744, 77] width 194 height 23
type input "[PERSON_NAME]"
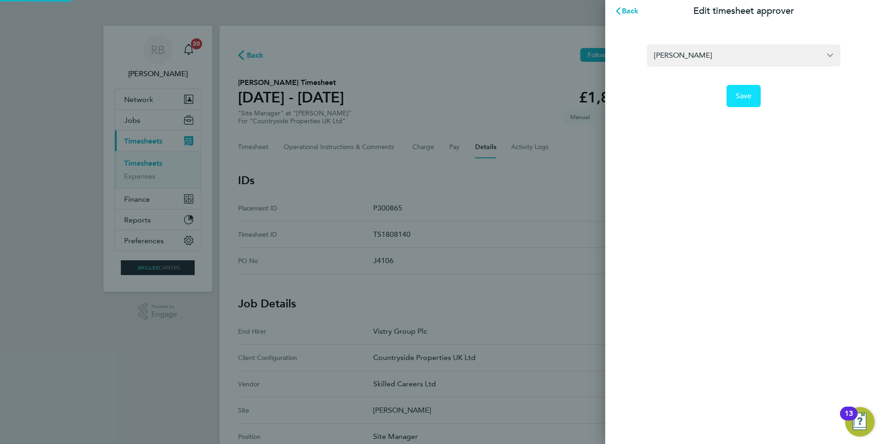
click at [748, 92] on span "Save" at bounding box center [744, 95] width 16 height 9
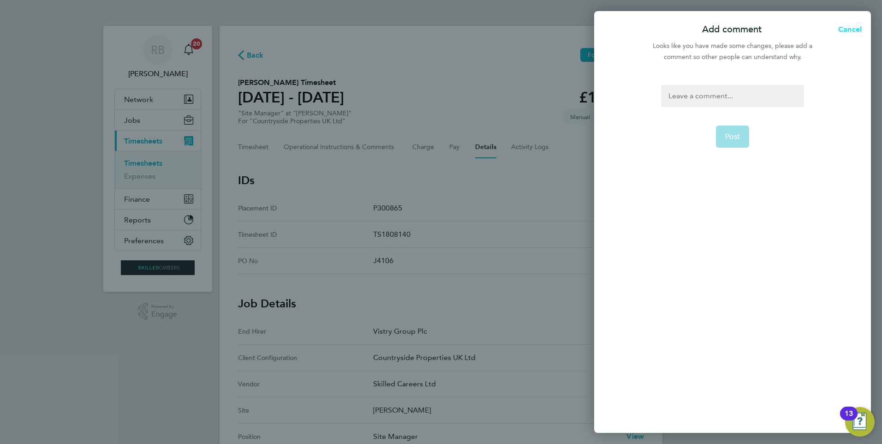
click at [843, 27] on span "Cancel" at bounding box center [848, 29] width 26 height 9
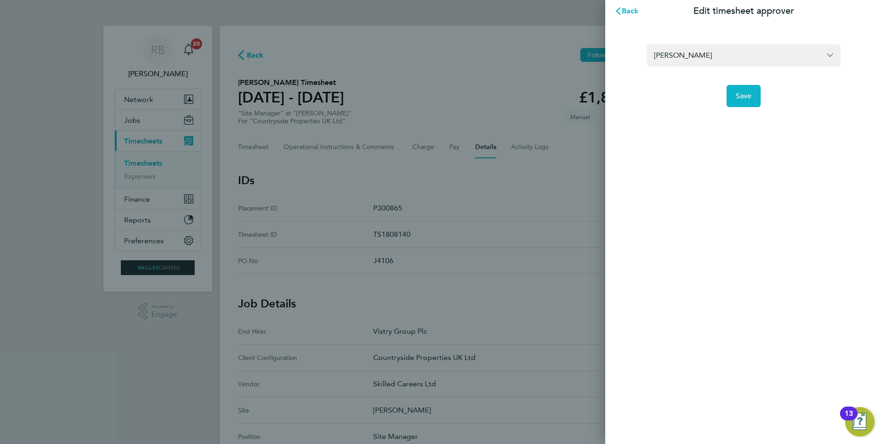
click at [763, 95] on app-form-button "Save" at bounding box center [744, 96] width 194 height 22
click at [755, 96] on button "Save" at bounding box center [744, 96] width 35 height 22
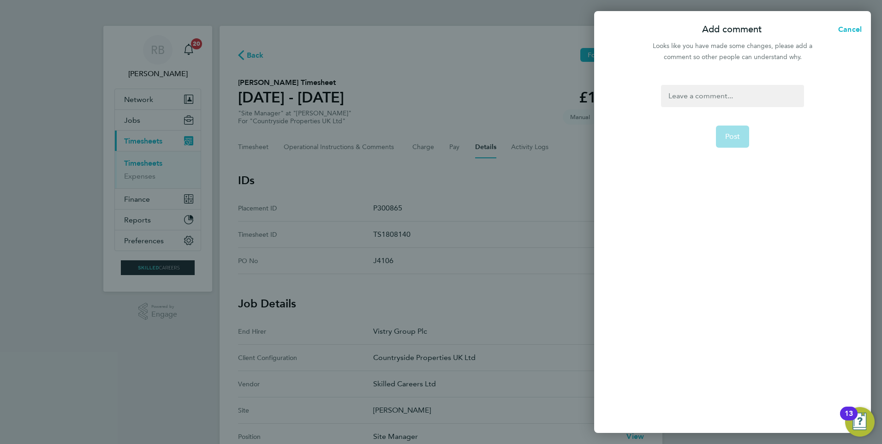
click at [740, 83] on div "Post" at bounding box center [732, 253] width 277 height 359
click at [729, 91] on div at bounding box center [732, 96] width 143 height 22
click at [726, 91] on div at bounding box center [732, 96] width 143 height 22
click at [724, 128] on button "Post" at bounding box center [733, 136] width 34 height 22
